Goal: Information Seeking & Learning: Learn about a topic

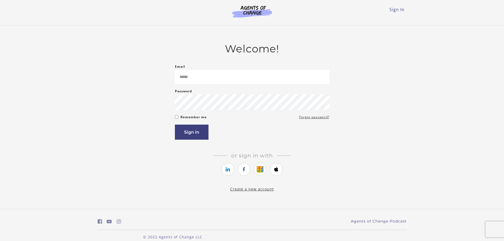
click at [217, 85] on form "Email Please enter a valid email address Password Password must be at least 8 c…" at bounding box center [252, 102] width 155 height 76
click at [221, 80] on input "Email" at bounding box center [252, 77] width 155 height 14
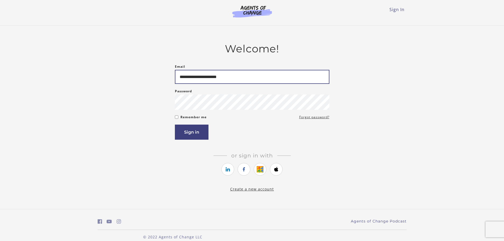
type input "**********"
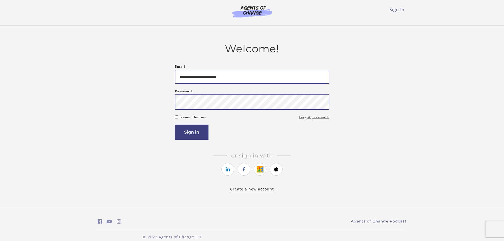
click at [175, 125] on button "Sign in" at bounding box center [192, 132] width 34 height 15
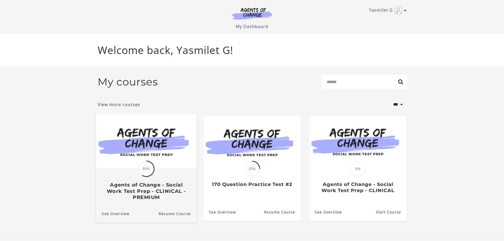
click at [156, 157] on img at bounding box center [146, 141] width 101 height 54
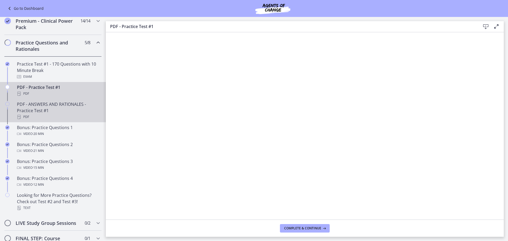
scroll to position [238, 0]
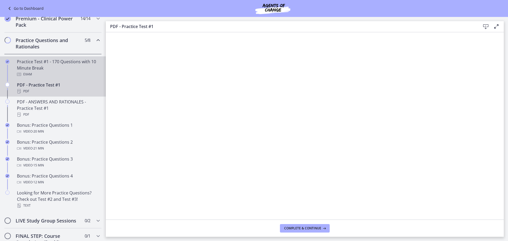
click at [64, 78] on div "Exam" at bounding box center [58, 74] width 83 height 6
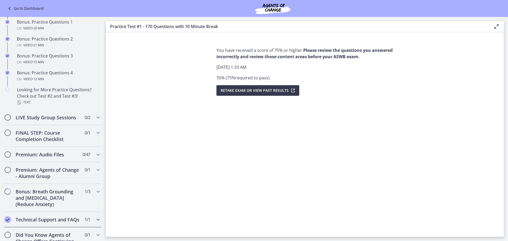
scroll to position [368, 0]
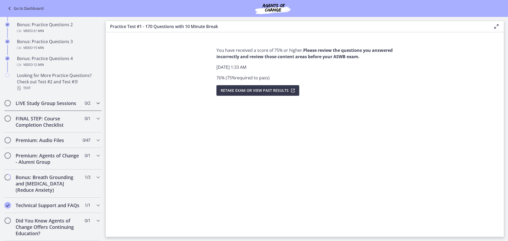
click at [48, 100] on h2 "LIVE Study Group Sessions" at bounding box center [48, 103] width 65 height 6
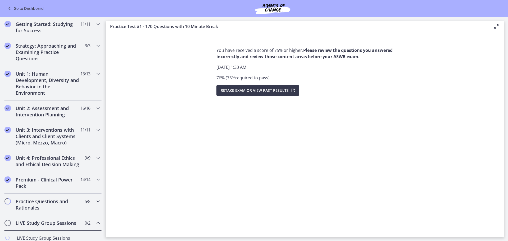
scroll to position [89, 0]
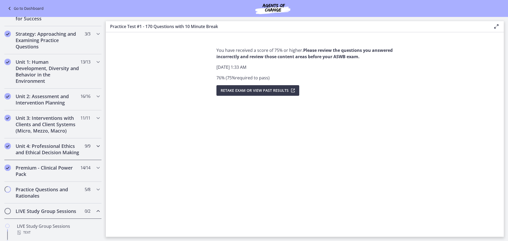
click at [43, 149] on h2 "Unit 4: Professional Ethics and Ethical Decision Making" at bounding box center [48, 149] width 65 height 13
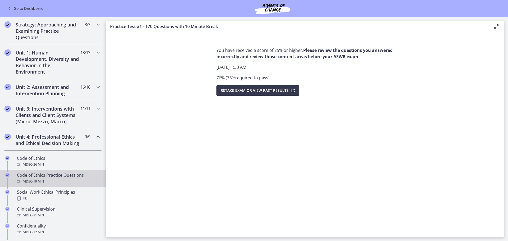
scroll to position [115, 0]
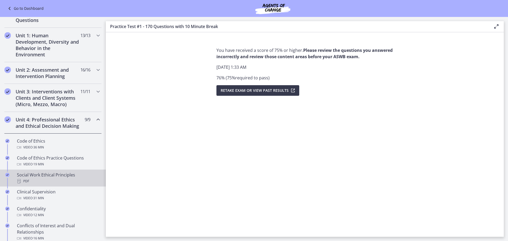
click at [50, 184] on div "PDF" at bounding box center [58, 181] width 83 height 6
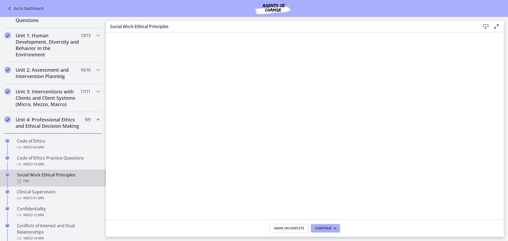
click at [484, 25] on icon at bounding box center [486, 27] width 6 height 6
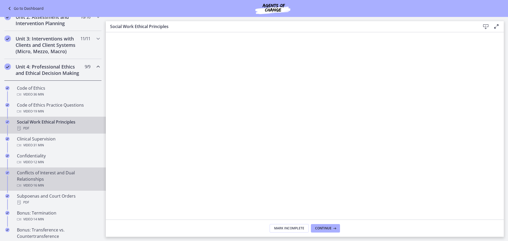
scroll to position [195, 0]
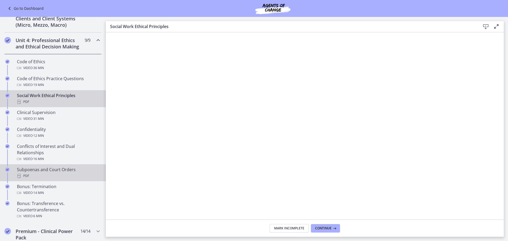
click at [69, 179] on div "Subpoenas and Court Orders PDF" at bounding box center [58, 172] width 83 height 13
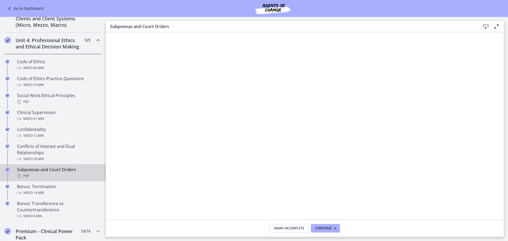
click at [487, 26] on icon at bounding box center [486, 27] width 6 height 6
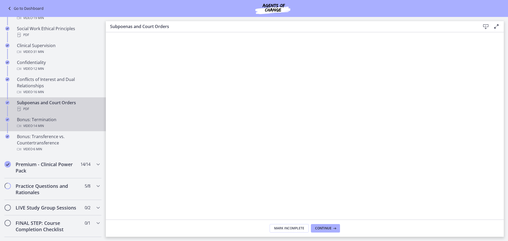
scroll to position [301, 0]
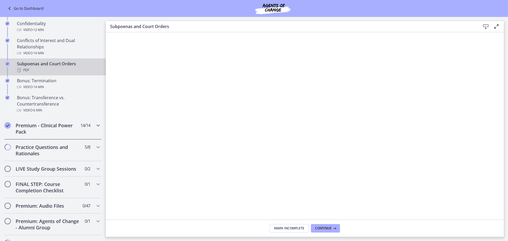
click at [53, 133] on h2 "Premium - Clinical Power Pack" at bounding box center [48, 128] width 65 height 13
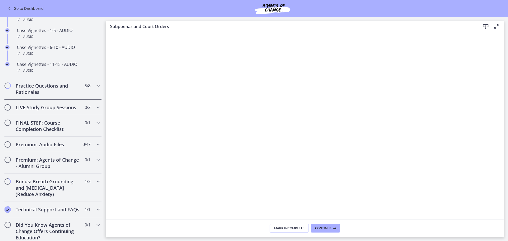
click at [45, 91] on h2 "Practice Questions and Rationales" at bounding box center [48, 89] width 65 height 13
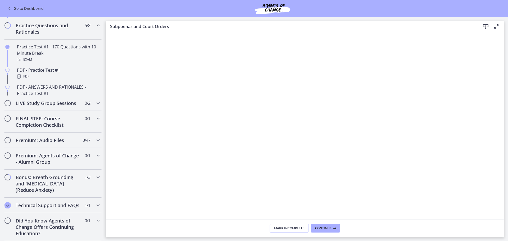
scroll to position [266, 0]
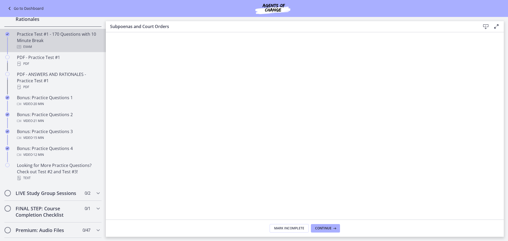
click at [51, 47] on div "Practice Test #1 - 170 Questions with 10 Minute Break Exam" at bounding box center [58, 40] width 83 height 19
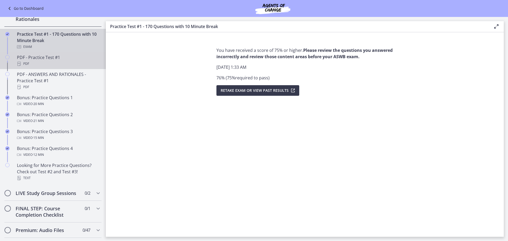
click at [48, 65] on div "PDF - Practice Test #1 PDF" at bounding box center [58, 60] width 83 height 13
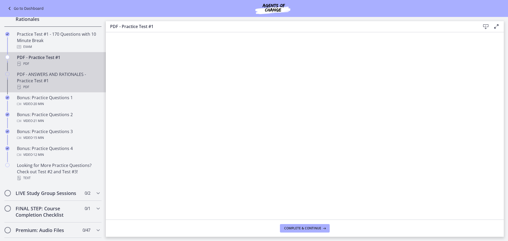
click at [40, 86] on div "PDF - ANSWERS AND RATIONALES - Practice Test #1 PDF" at bounding box center [58, 80] width 83 height 19
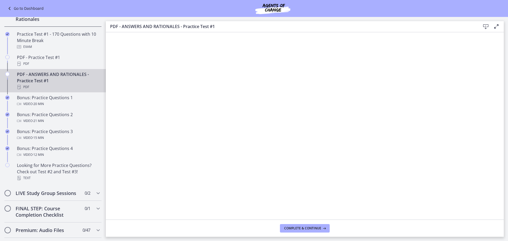
click at [486, 28] on icon at bounding box center [486, 27] width 6 height 6
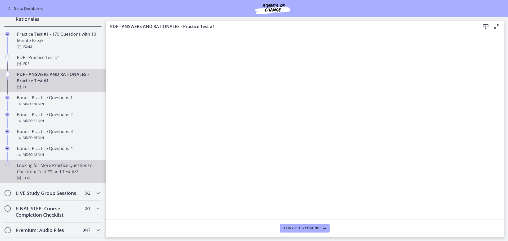
click at [43, 173] on div "Looking for More Practice Questions? Check out Test #2 and Test #3! Text" at bounding box center [58, 171] width 83 height 19
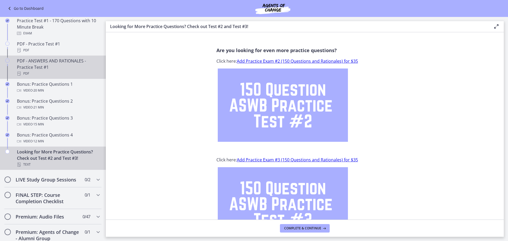
scroll to position [292, 0]
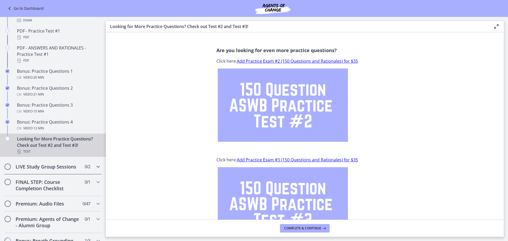
click at [67, 170] on h2 "LIVE Study Group Sessions" at bounding box center [48, 167] width 65 height 6
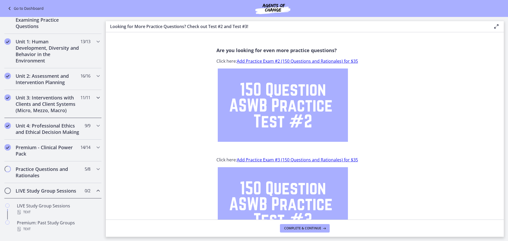
scroll to position [142, 0]
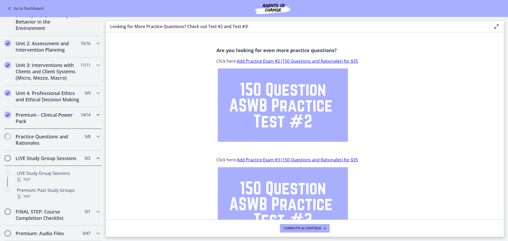
click at [41, 124] on h2 "Premium - Clinical Power Pack" at bounding box center [48, 118] width 65 height 13
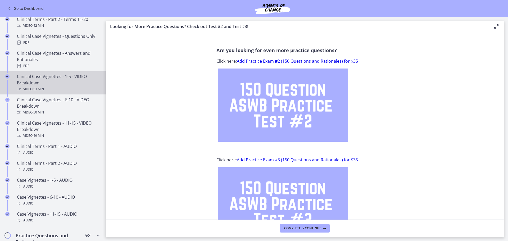
scroll to position [301, 0]
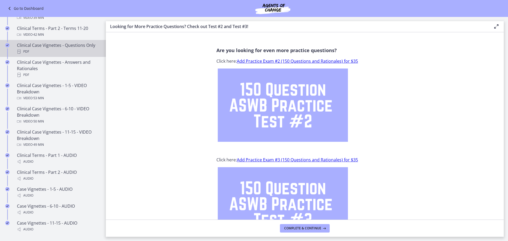
click at [56, 55] on div "PDF" at bounding box center [58, 51] width 83 height 6
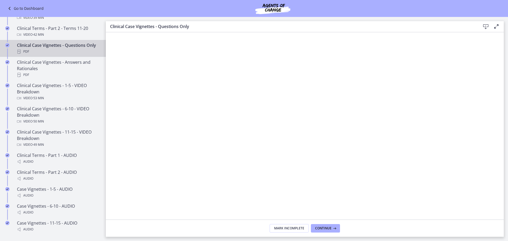
click at [486, 25] on icon at bounding box center [486, 27] width 6 height 6
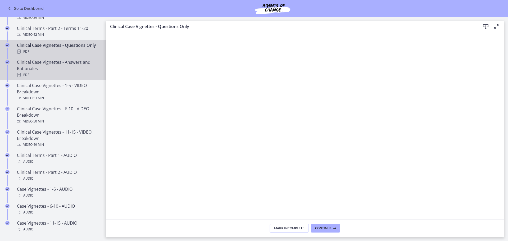
click at [62, 78] on div "Clinical Case Vignettes - Answers and Rationales PDF" at bounding box center [58, 68] width 83 height 19
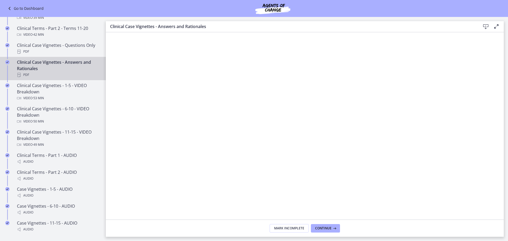
click at [486, 27] on icon at bounding box center [486, 27] width 6 height 6
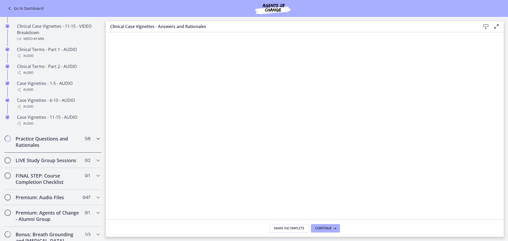
click at [61, 148] on h2 "Practice Questions and Rationales" at bounding box center [48, 141] width 65 height 13
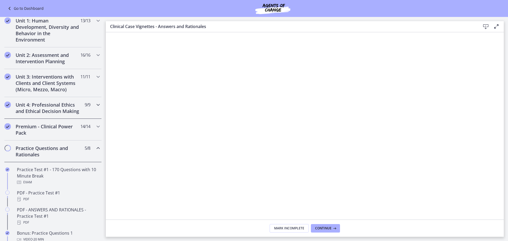
scroll to position [77, 0]
